Goal: Information Seeking & Learning: Learn about a topic

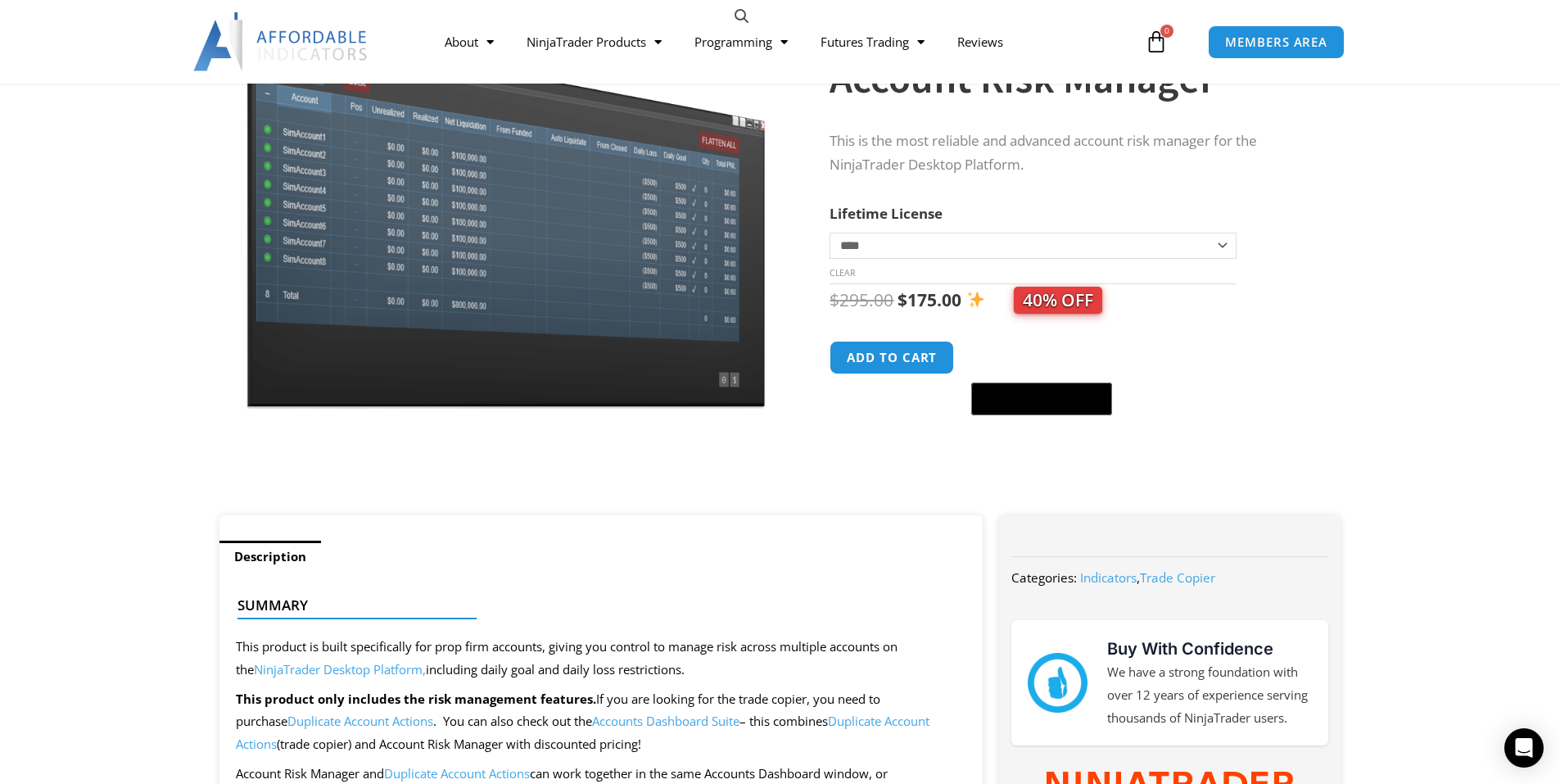
scroll to position [82, 0]
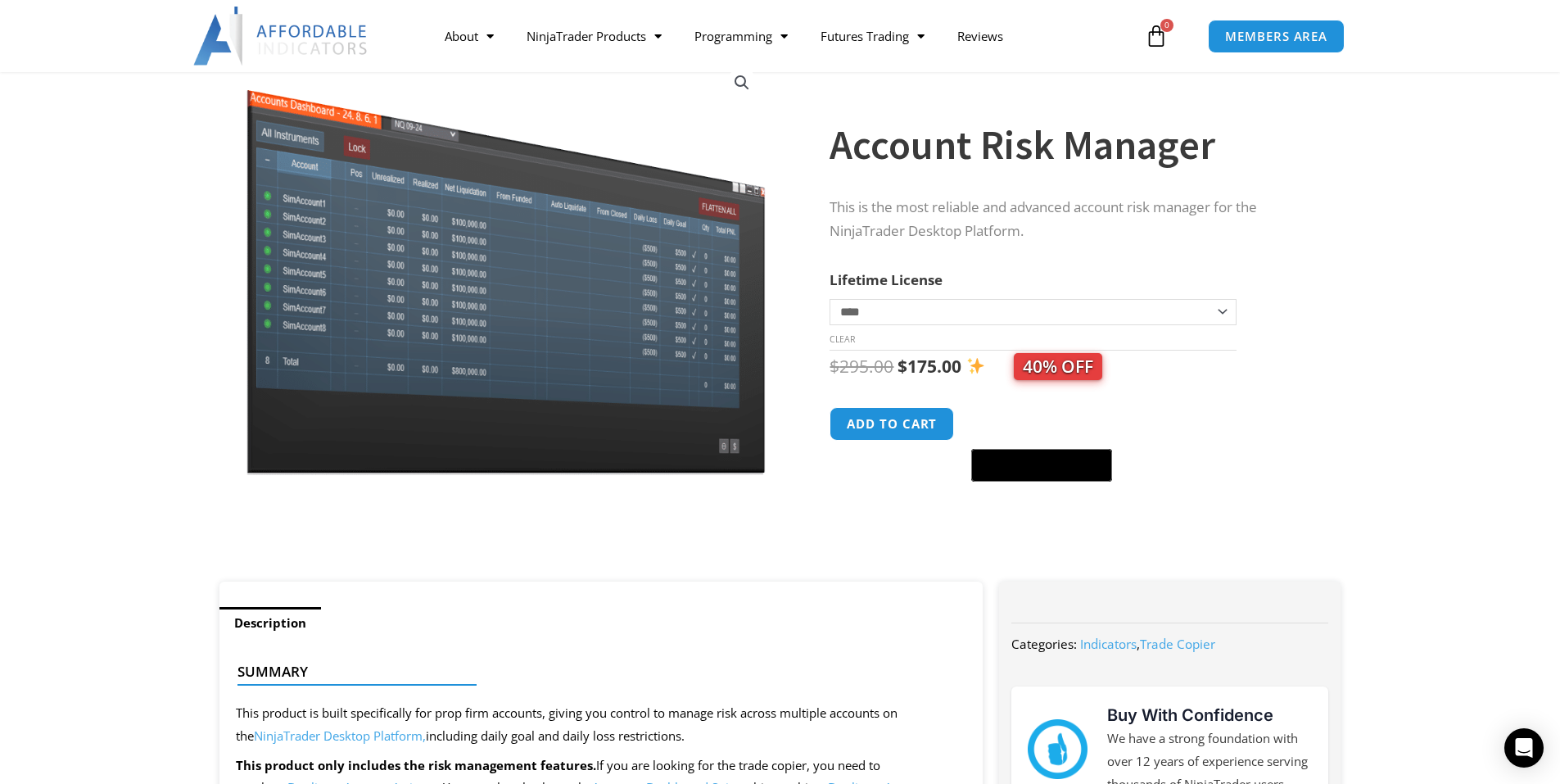
click at [1217, 311] on select "**********" at bounding box center [1033, 312] width 406 height 26
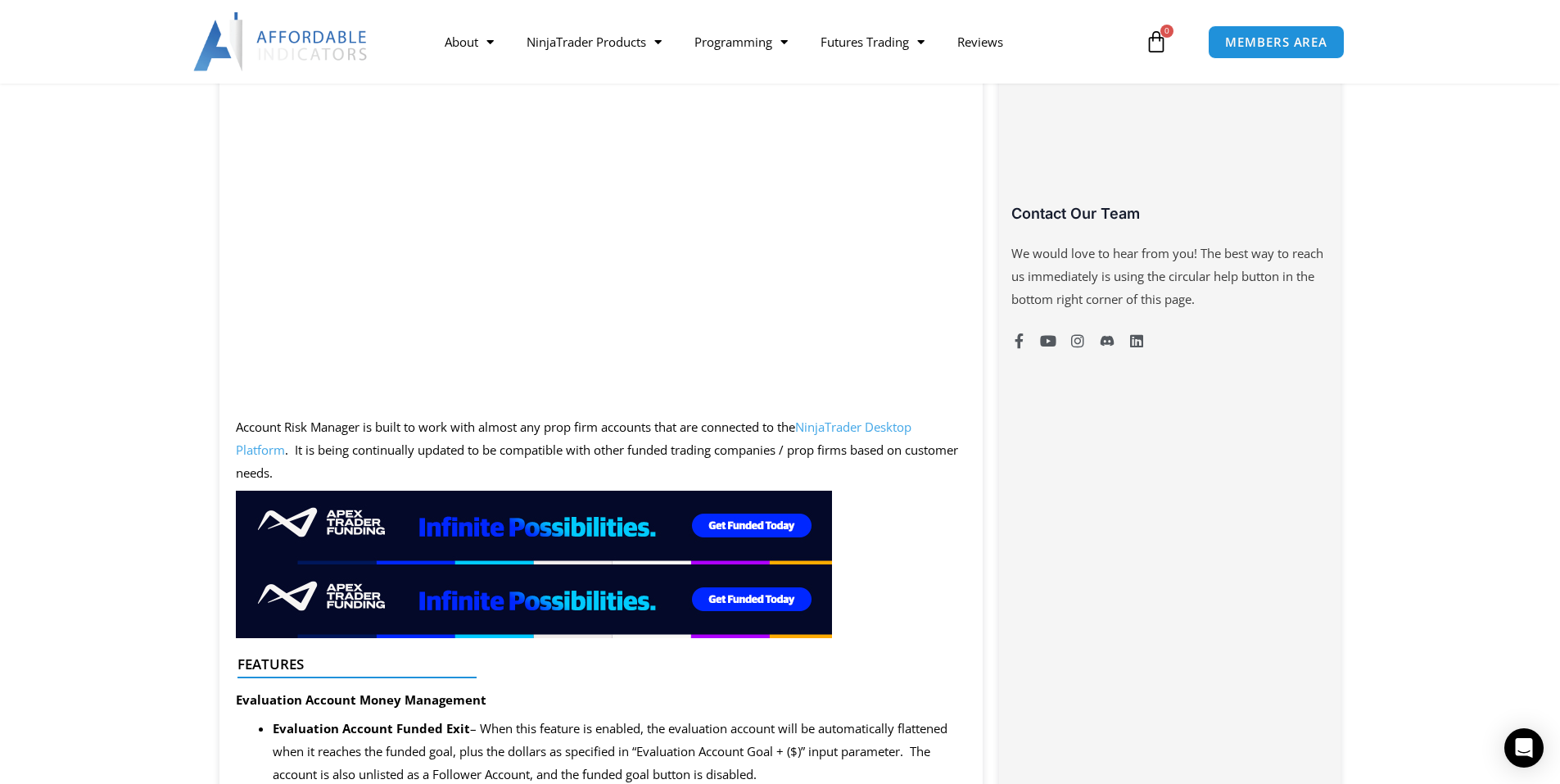
scroll to position [1064, 0]
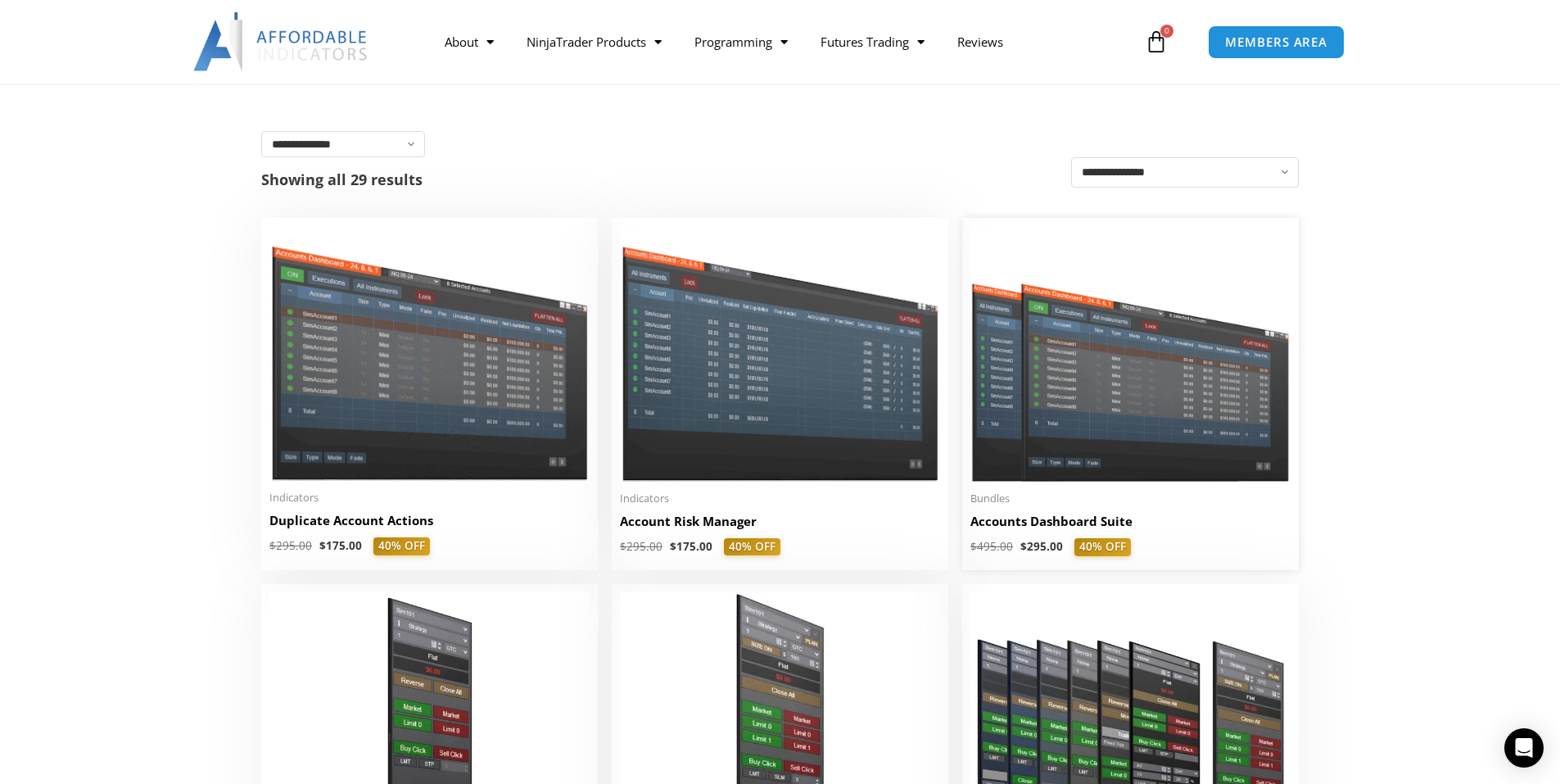
click at [1124, 428] on img at bounding box center [1130, 353] width 320 height 255
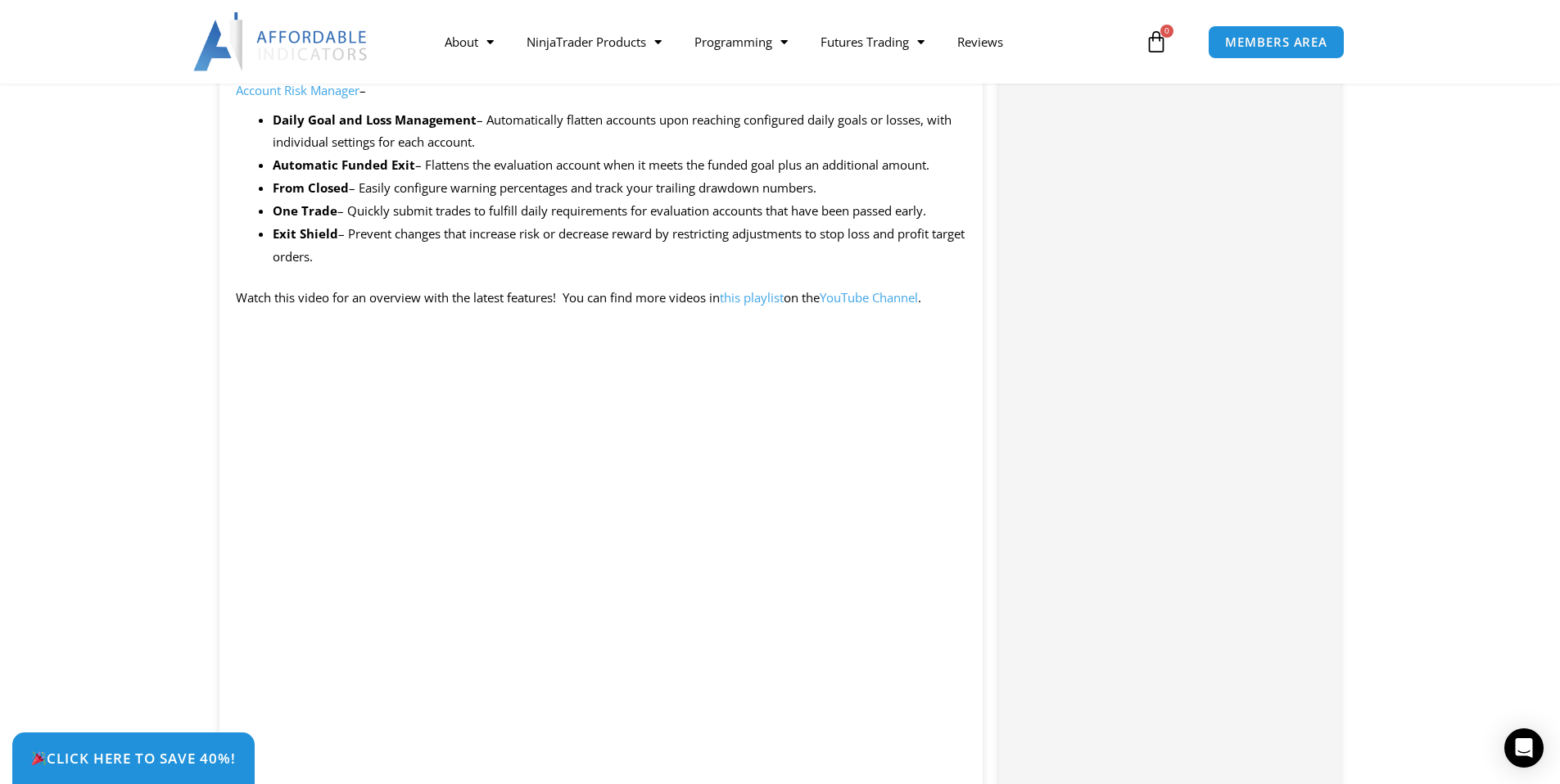
scroll to position [1474, 0]
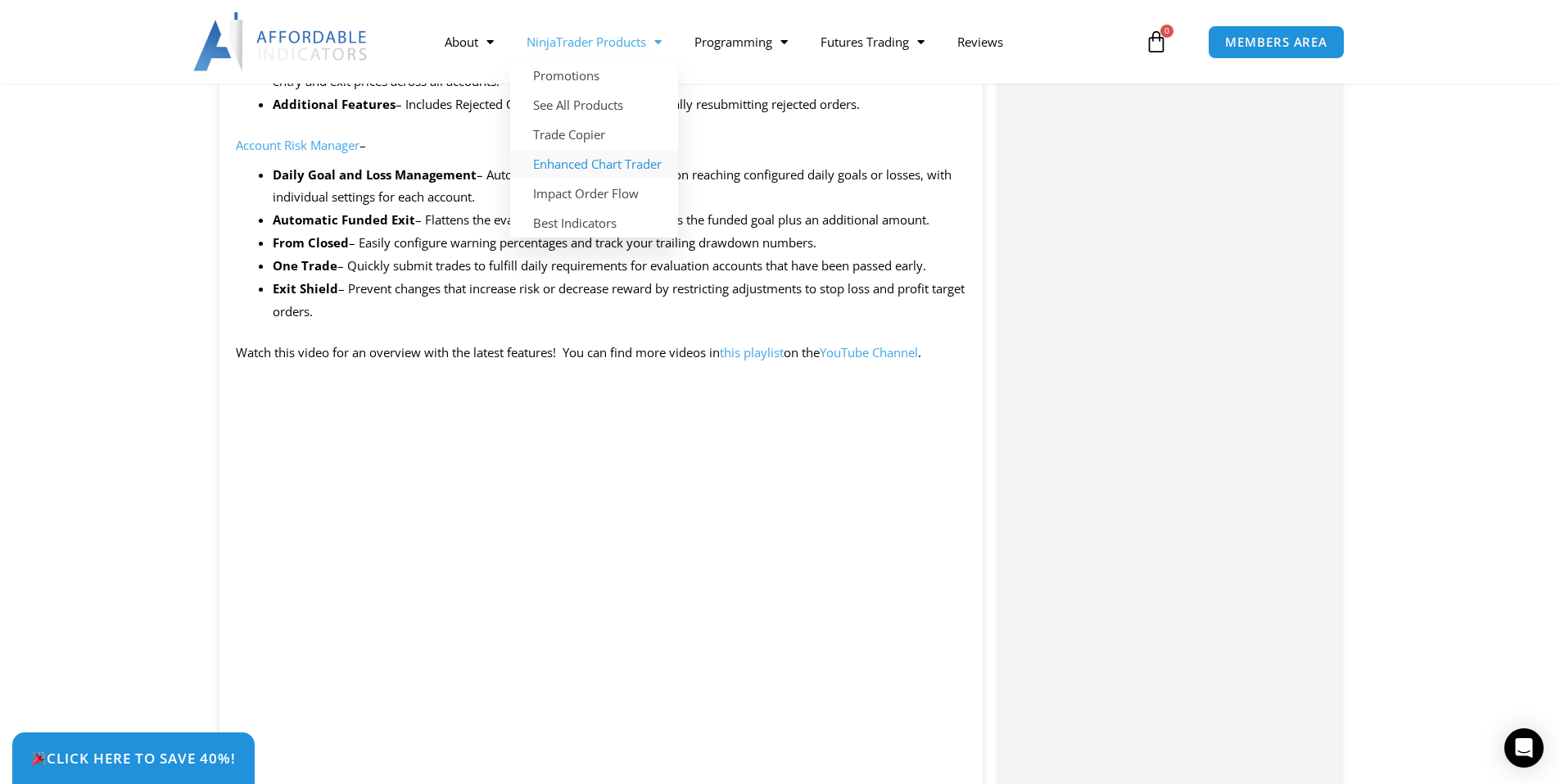
click at [601, 166] on link "Enhanced Chart Trader" at bounding box center [594, 164] width 168 height 30
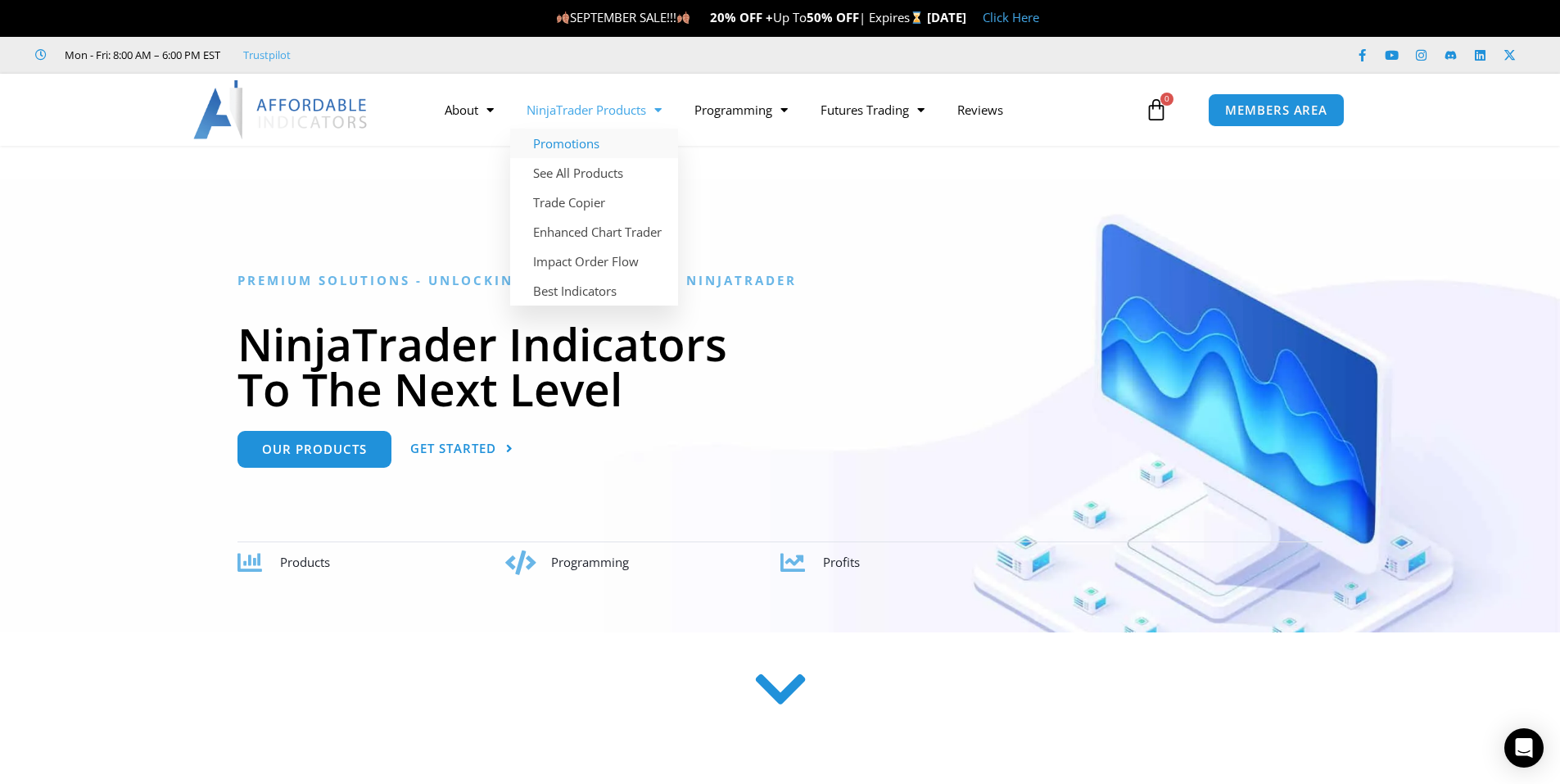
click at [567, 143] on link "Promotions" at bounding box center [594, 144] width 168 height 30
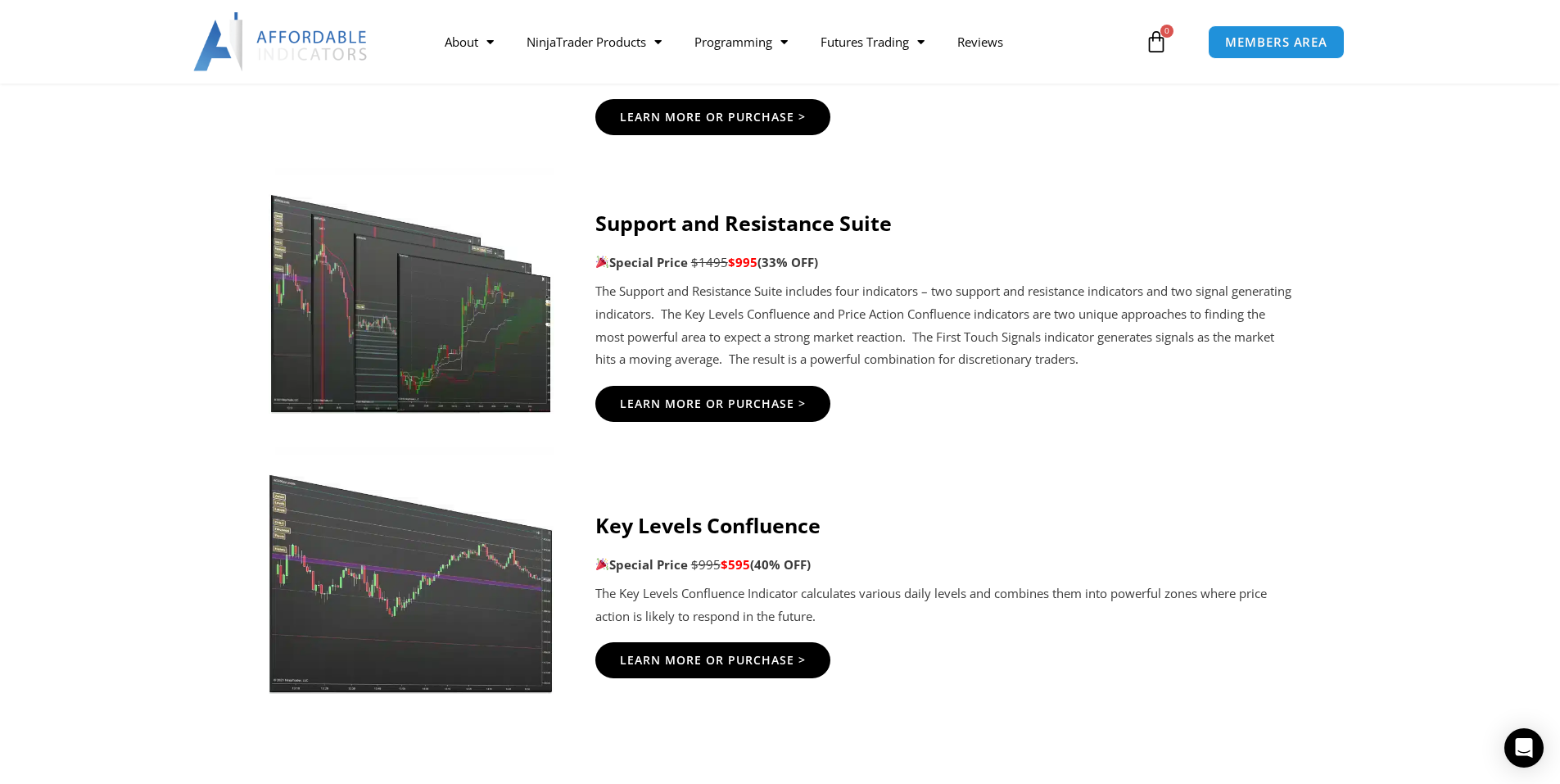
scroll to position [2129, 0]
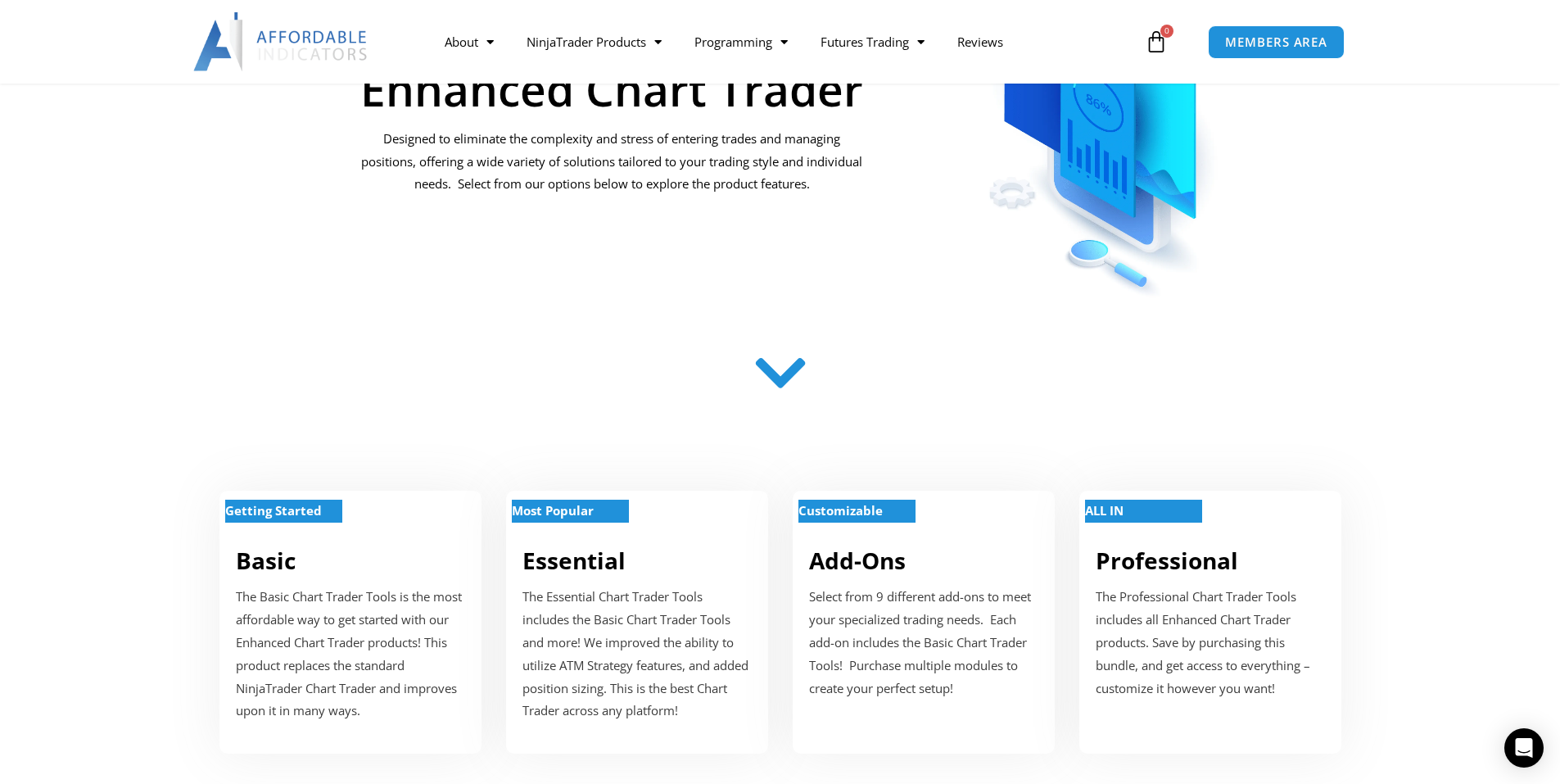
scroll to position [328, 0]
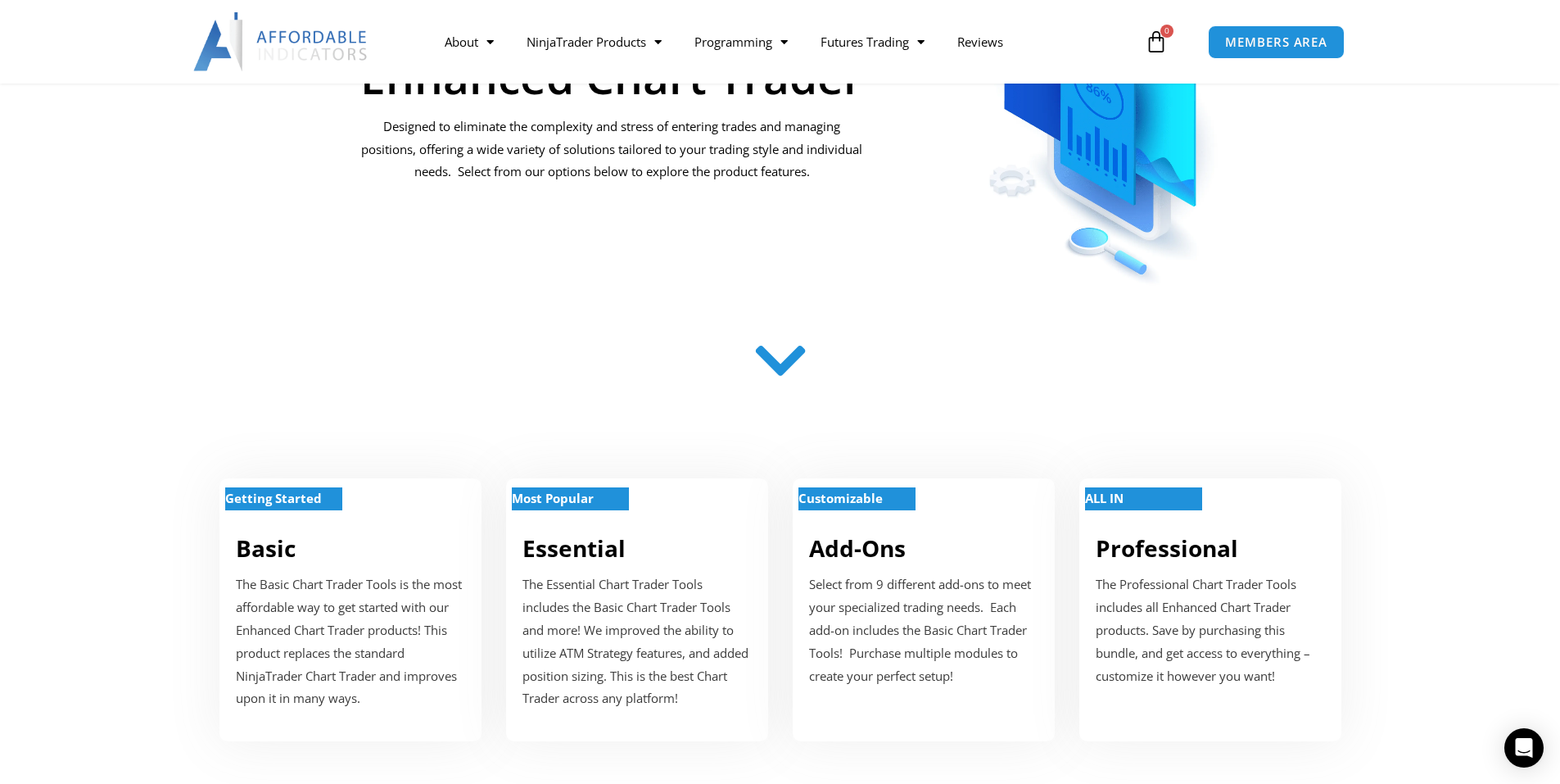
click at [787, 362] on icon at bounding box center [780, 360] width 58 height 58
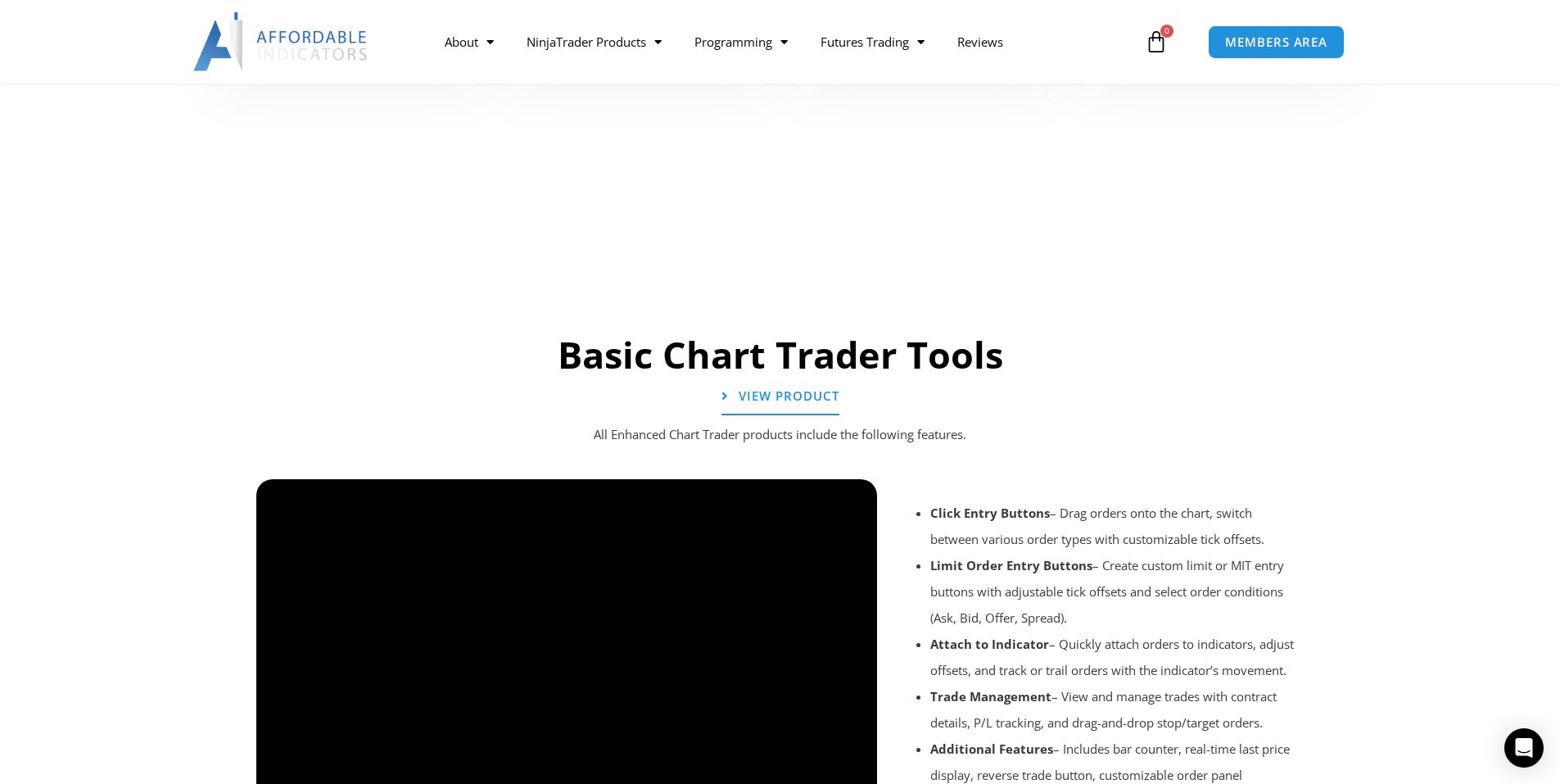
scroll to position [1064, 0]
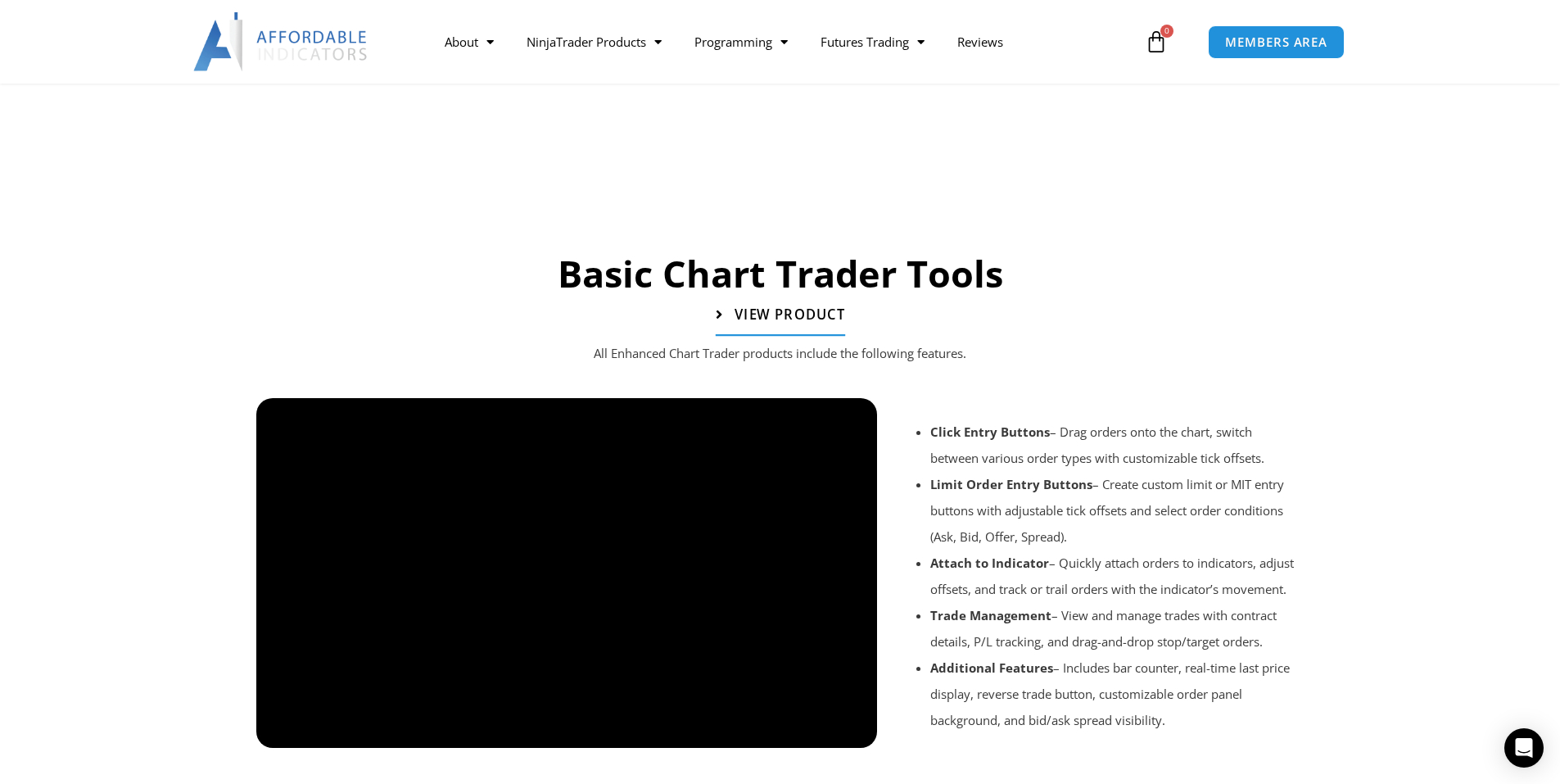
click at [777, 310] on span "View Product" at bounding box center [789, 315] width 110 height 14
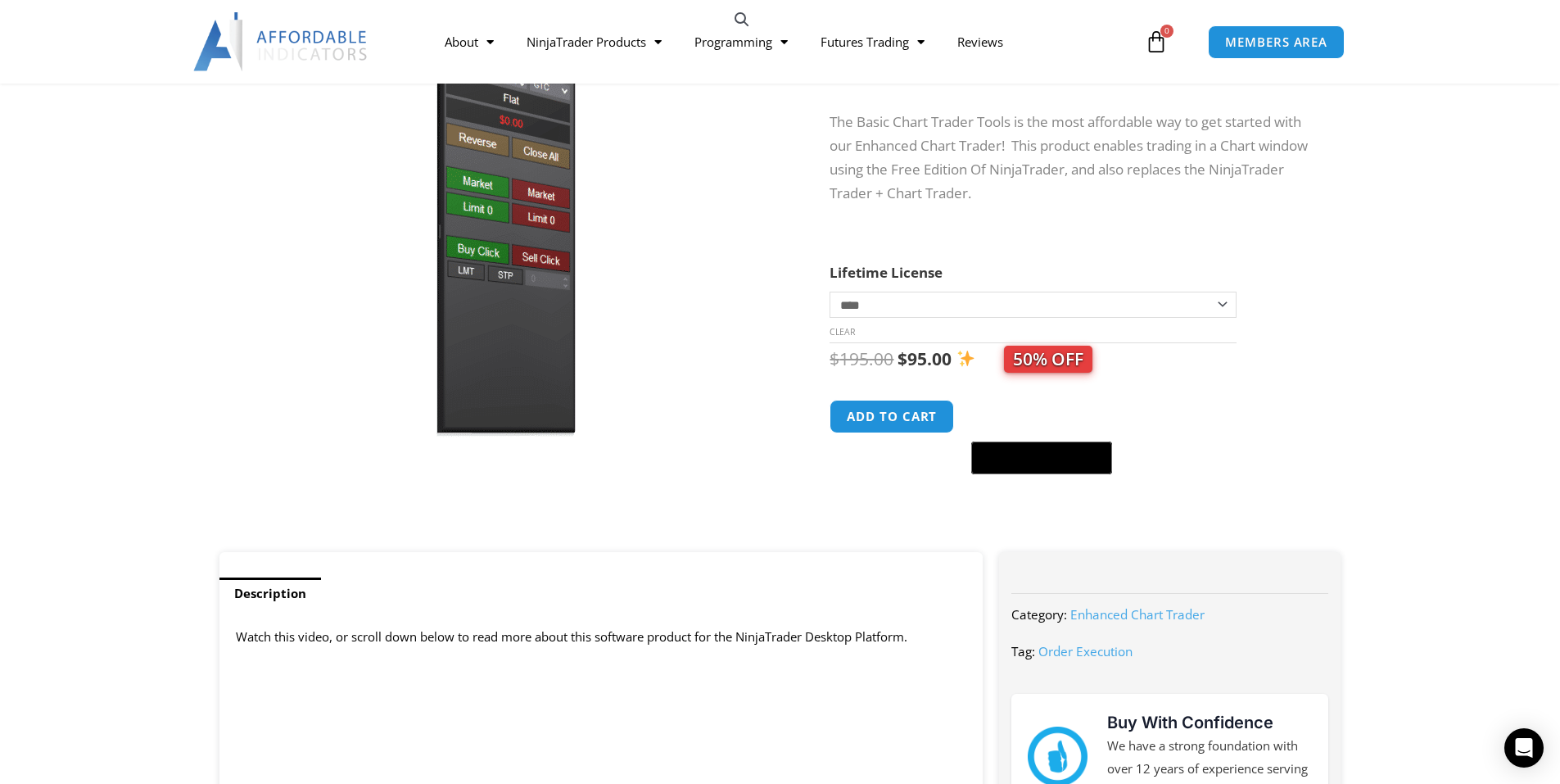
scroll to position [164, 0]
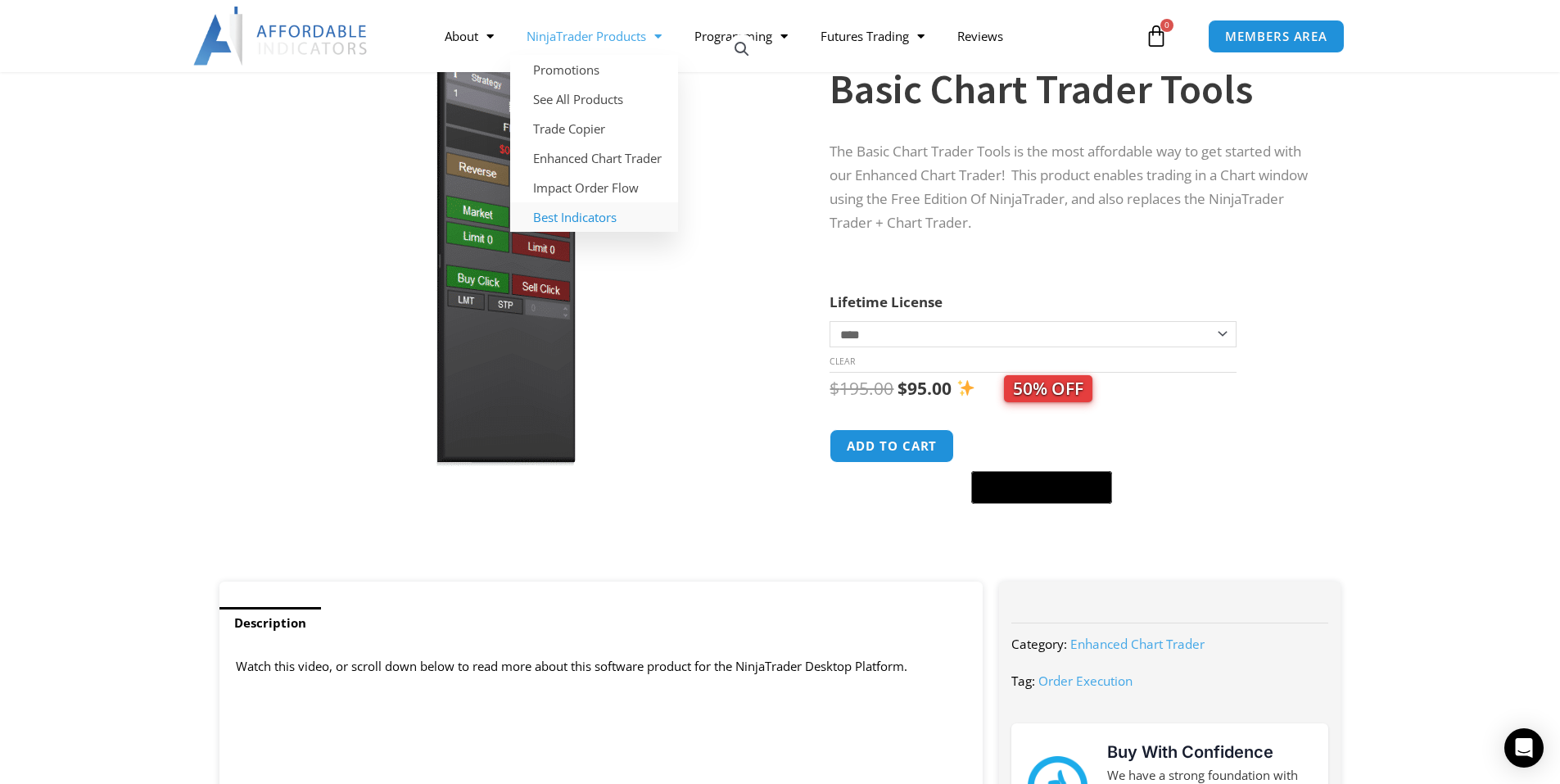
click at [588, 213] on link "Best Indicators" at bounding box center [594, 217] width 168 height 30
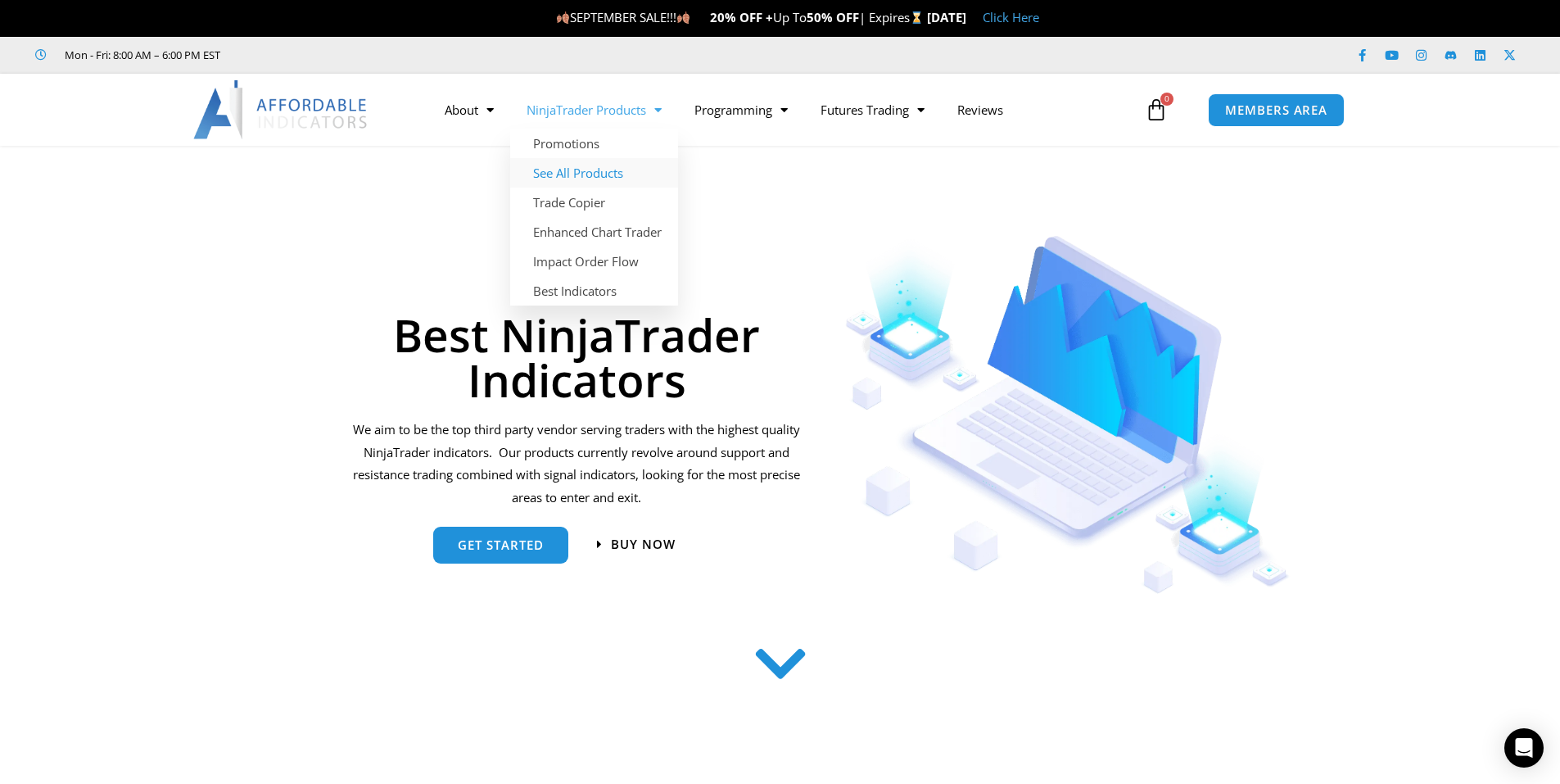
click at [575, 171] on link "See All Products" at bounding box center [594, 173] width 168 height 30
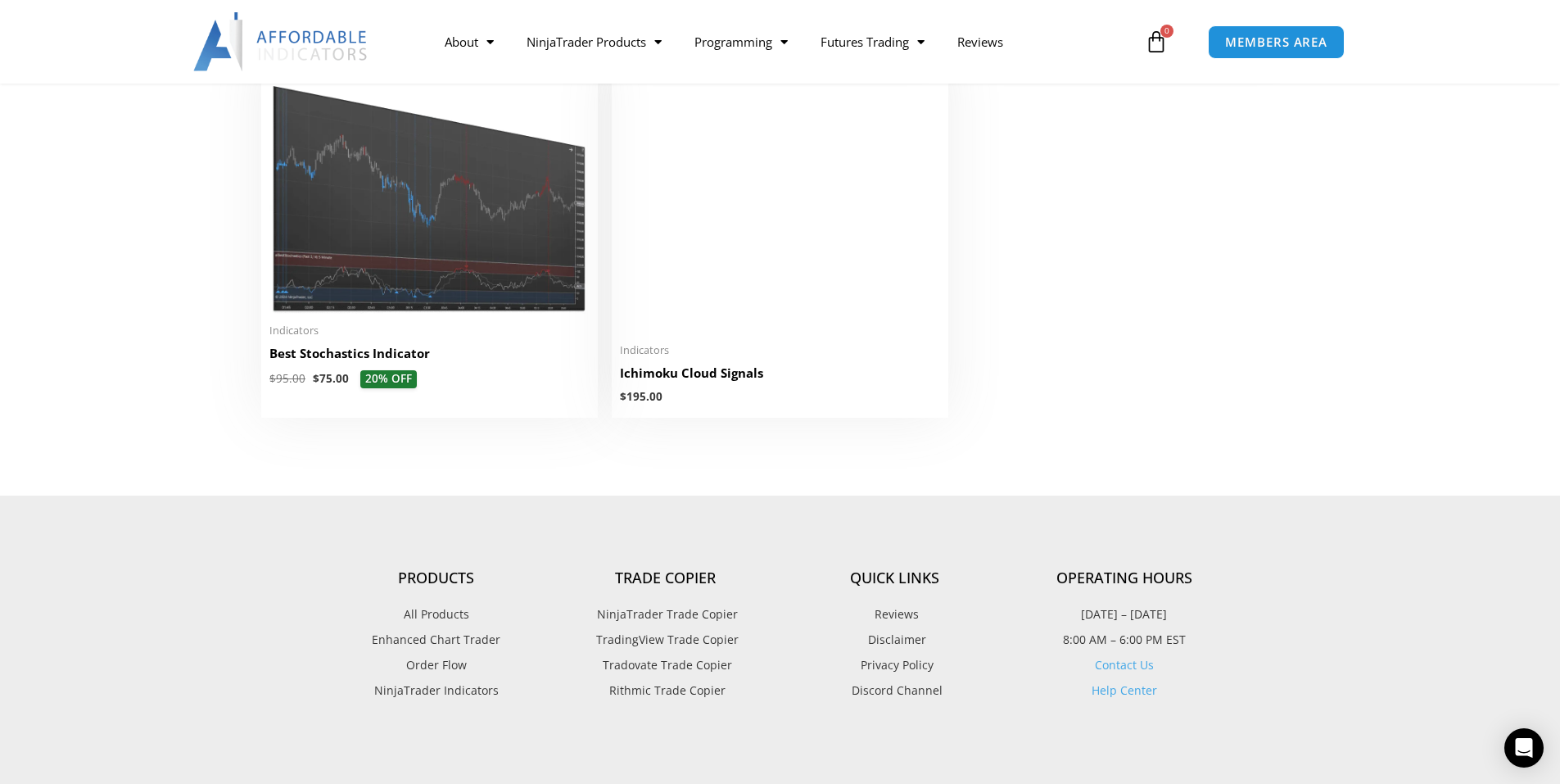
scroll to position [3849, 0]
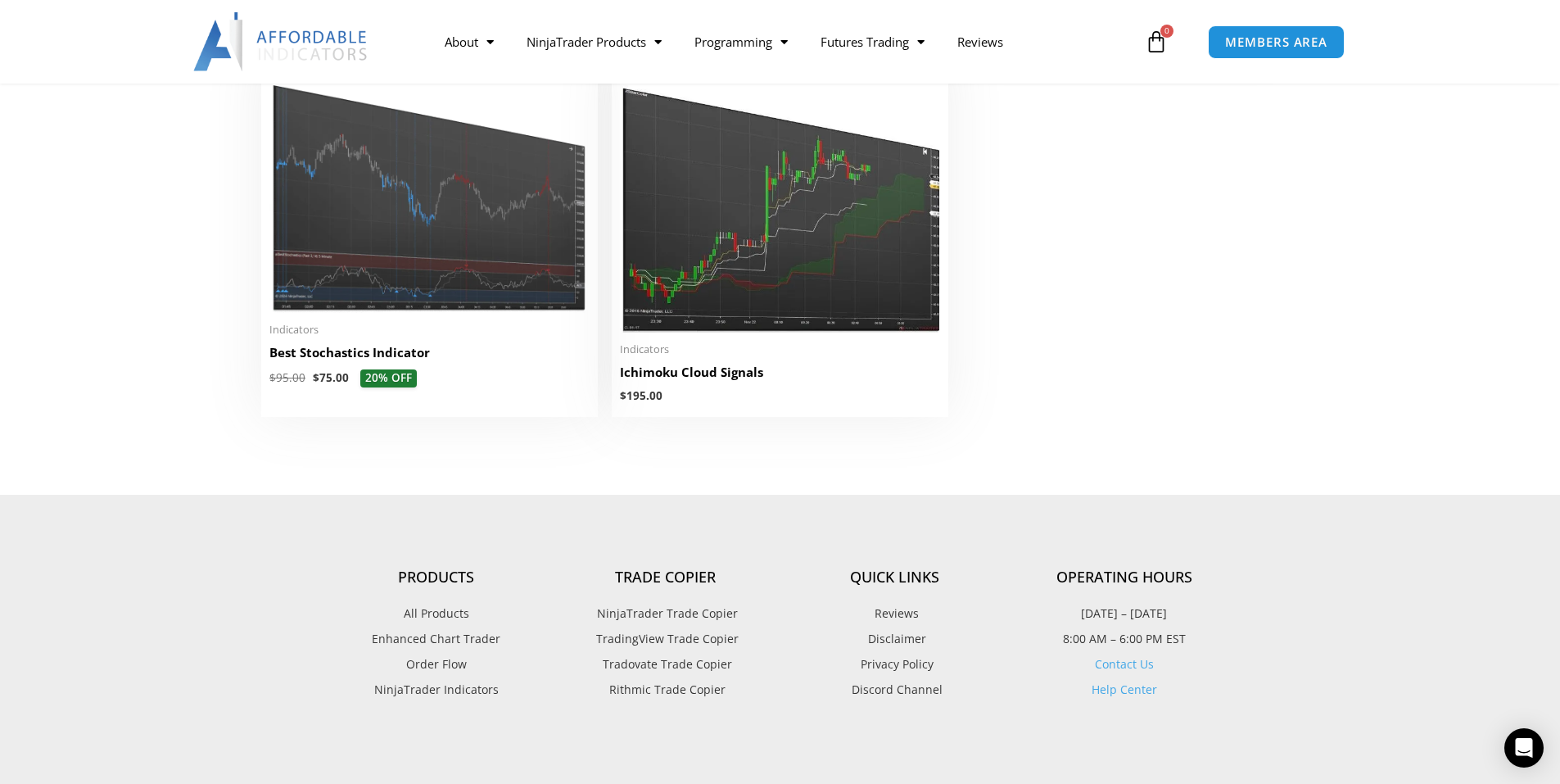
click at [651, 637] on span "TradingView Trade Copier" at bounding box center [665, 638] width 147 height 21
click at [657, 644] on span "TradingView Trade Copier" at bounding box center [665, 638] width 147 height 21
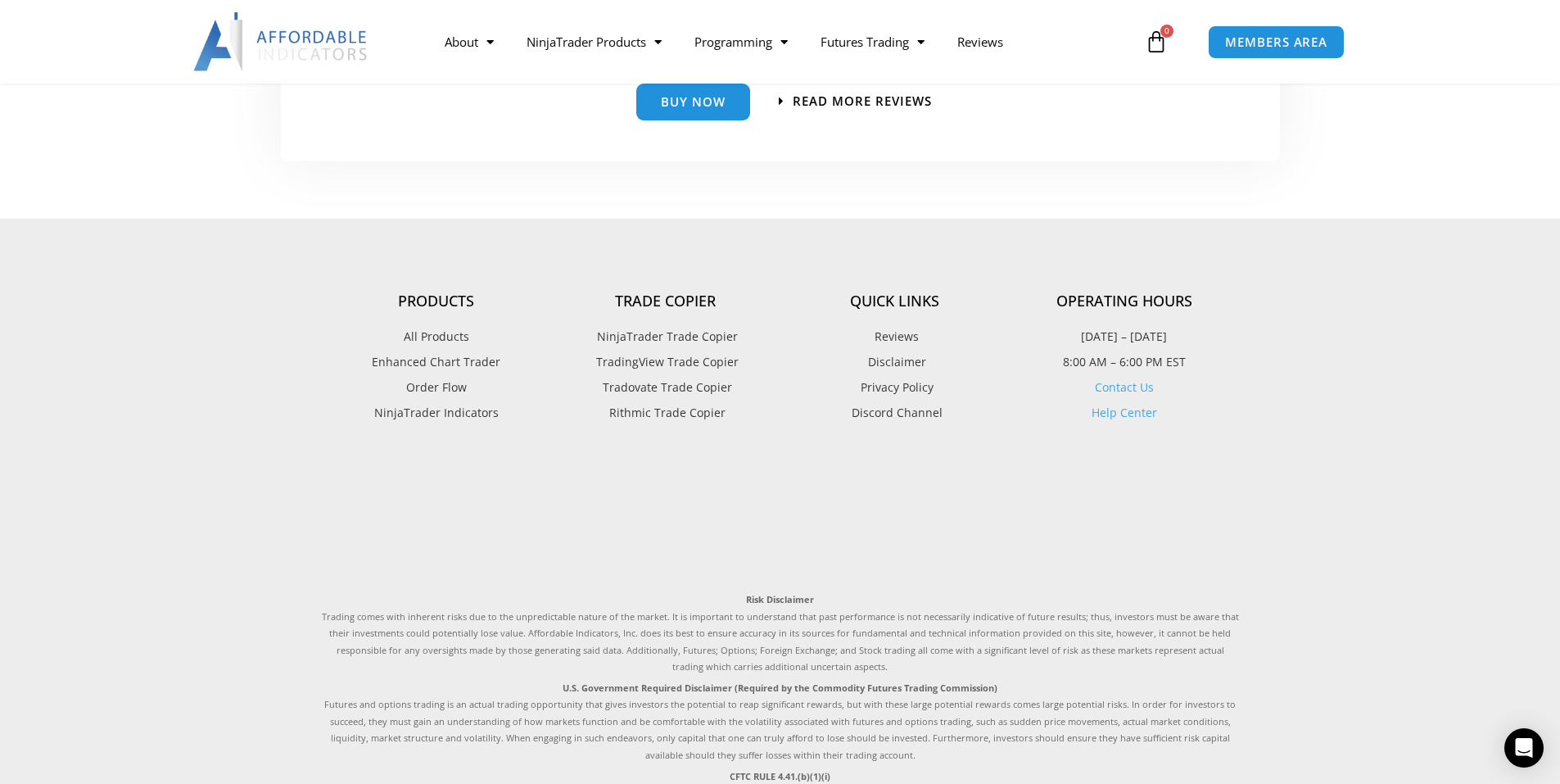
scroll to position [3849, 0]
click at [684, 415] on span "Rithmic Trade Copier" at bounding box center [665, 413] width 121 height 21
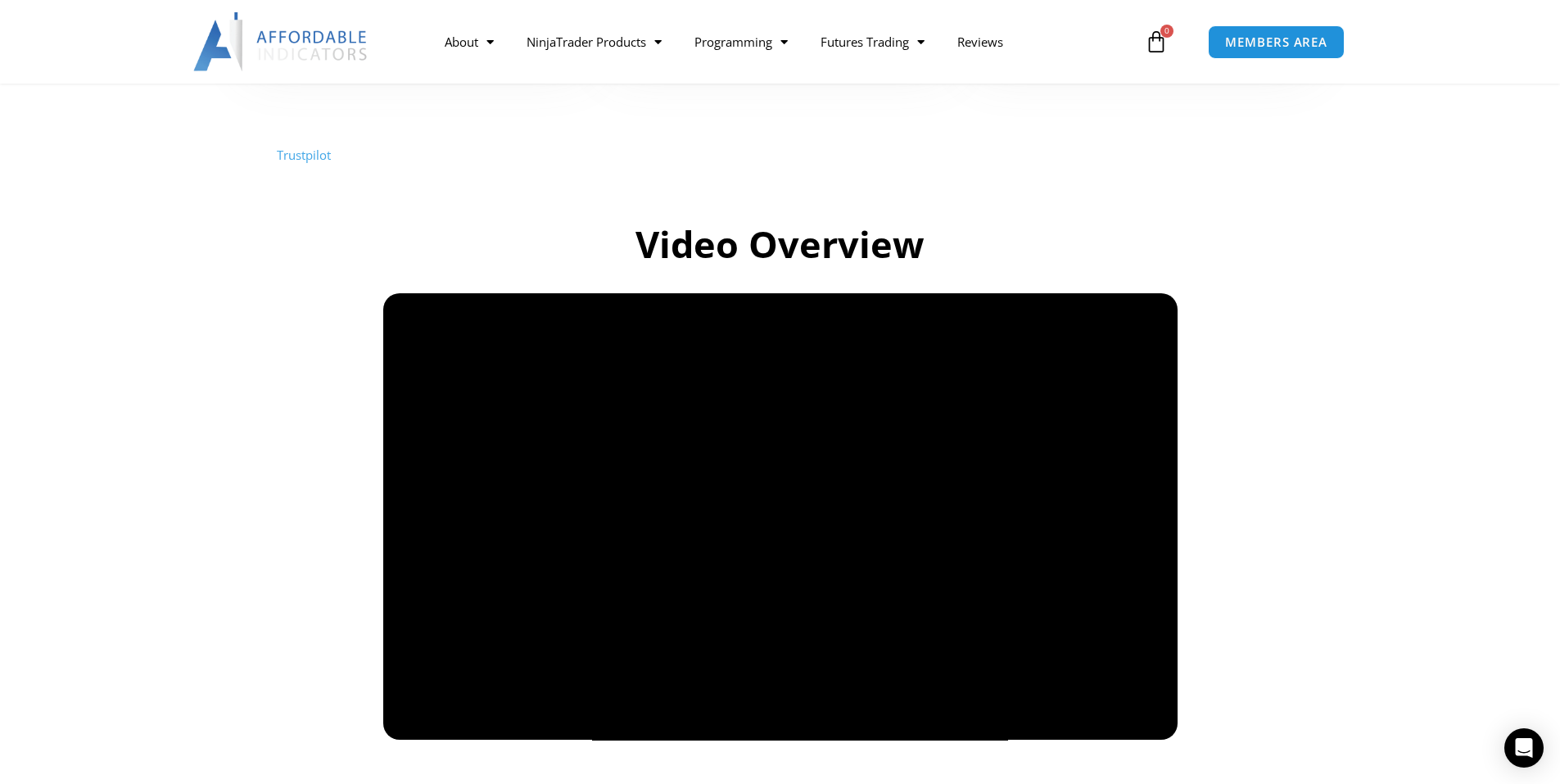
scroll to position [901, 0]
